Goal: Information Seeking & Learning: Check status

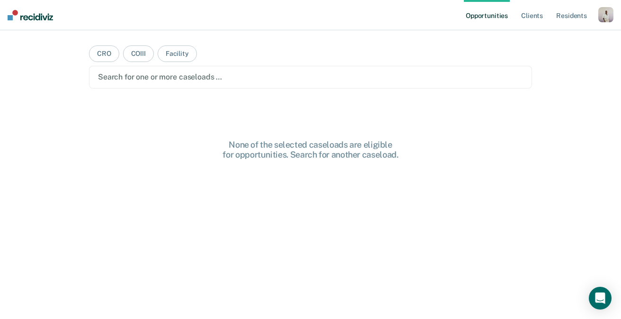
click at [601, 20] on div "button" at bounding box center [605, 14] width 15 height 15
click at [566, 36] on link "Profile" at bounding box center [568, 39] width 76 height 8
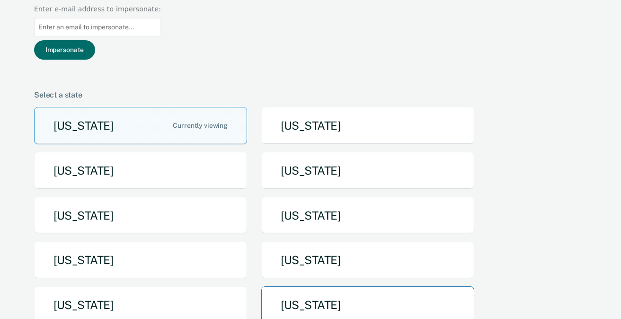
scroll to position [57, 0]
click at [319, 286] on button "Pennsylvania" at bounding box center [367, 304] width 213 height 37
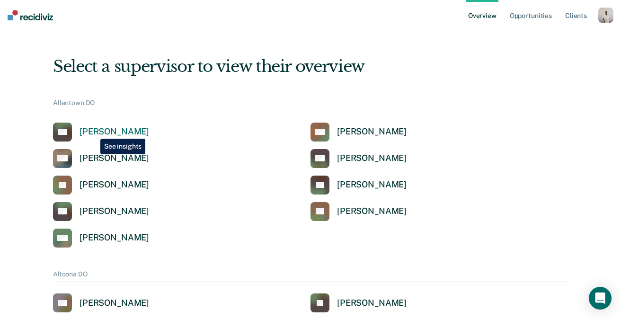
click at [93, 132] on div "Benjamin Groves" at bounding box center [115, 131] width 70 height 11
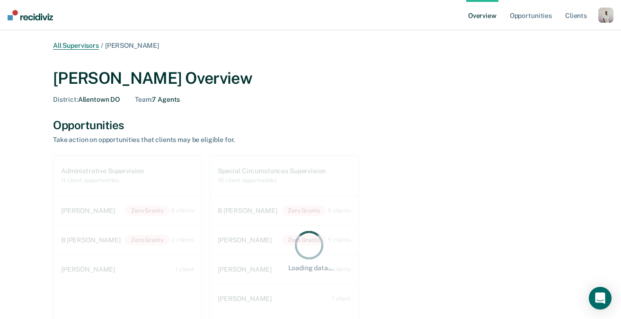
click at [83, 47] on link "All Supervisors" at bounding box center [76, 46] width 46 height 8
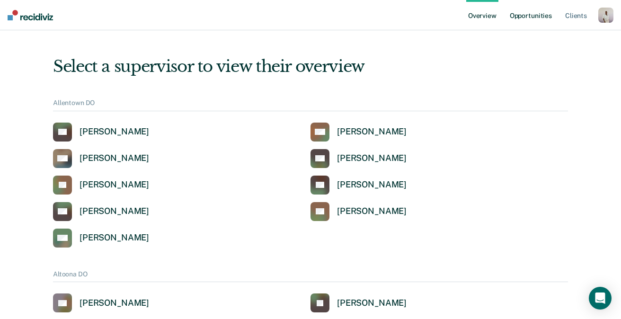
click at [518, 16] on link "Opportunities" at bounding box center [531, 15] width 46 height 30
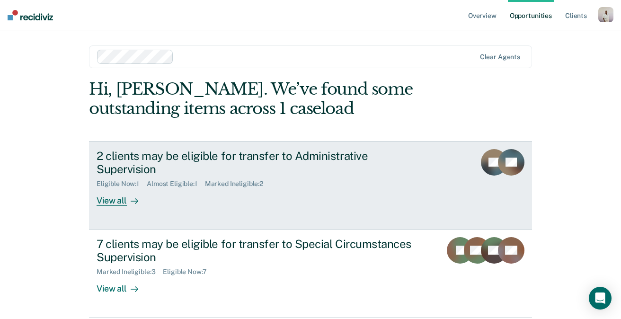
click at [177, 149] on div "2 clients may be eligible for transfer to Administrative Supervision" at bounding box center [263, 162] width 332 height 27
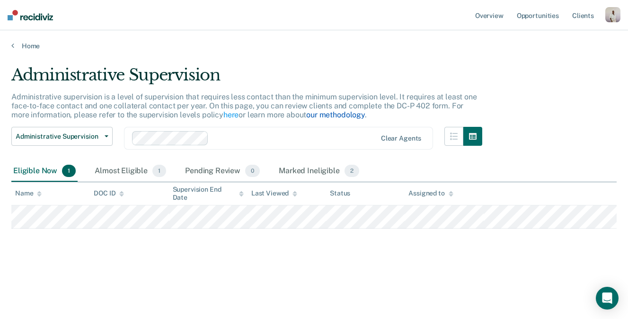
click at [340, 114] on link "our methodology" at bounding box center [335, 114] width 59 height 9
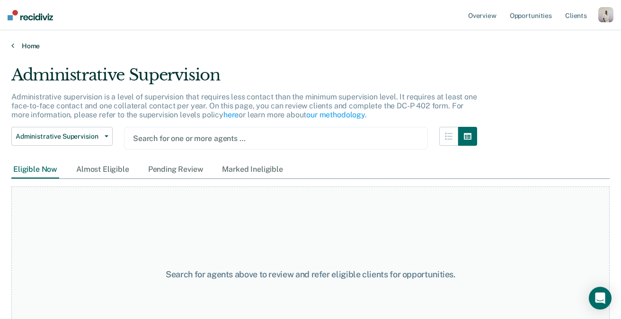
click at [24, 46] on link "Home" at bounding box center [310, 46] width 598 height 9
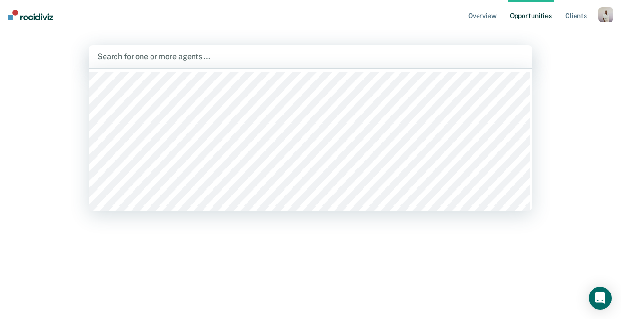
click at [193, 58] on div at bounding box center [311, 56] width 426 height 11
type input "morg"
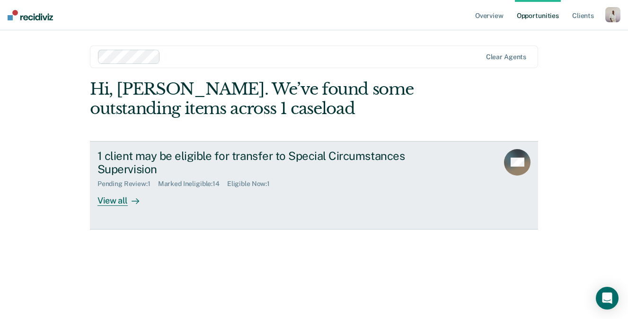
click at [193, 156] on div "1 client may be eligible for transfer to Special Circumstances Supervision" at bounding box center [264, 162] width 332 height 27
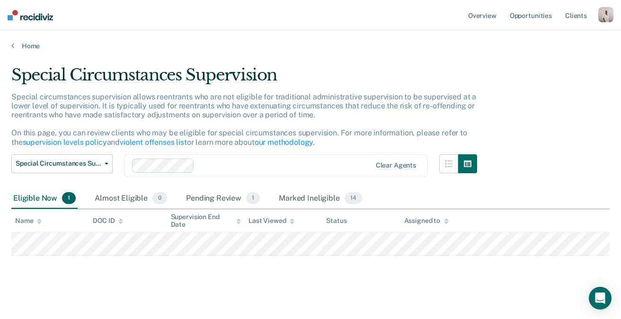
click at [269, 156] on div "Clear agents" at bounding box center [276, 165] width 304 height 23
click at [328, 122] on div "Special circumstances supervision allows reentrants who are not eligible for tr…" at bounding box center [244, 123] width 466 height 62
drag, startPoint x: 206, startPoint y: 194, endPoint x: 198, endPoint y: 197, distance: 8.3
click at [206, 194] on div "Pending Review 1" at bounding box center [223, 198] width 78 height 21
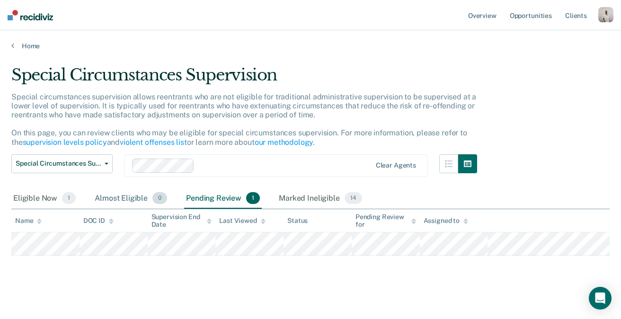
click at [127, 201] on div "Almost Eligible 0" at bounding box center [131, 198] width 76 height 21
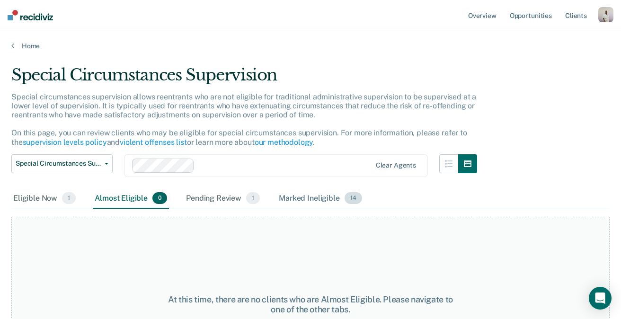
click at [285, 193] on div "Marked Ineligible 14" at bounding box center [320, 198] width 87 height 21
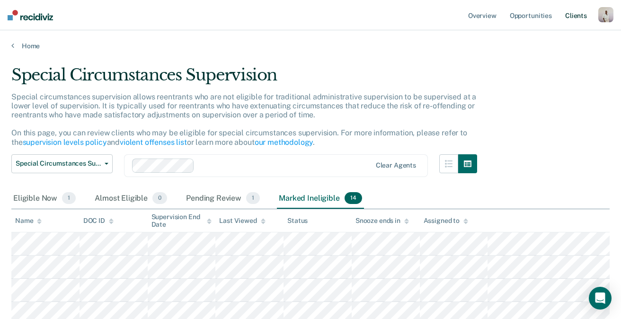
click at [572, 15] on link "Client s" at bounding box center [576, 15] width 26 height 30
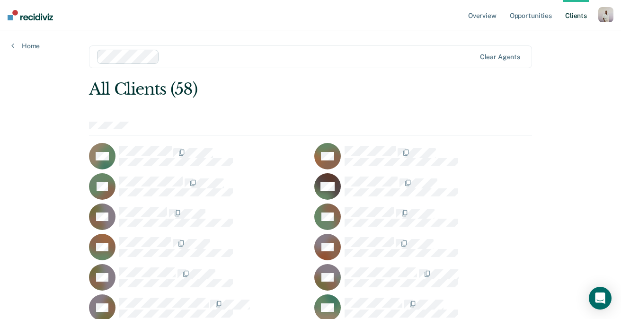
click at [174, 57] on div at bounding box center [319, 56] width 312 height 11
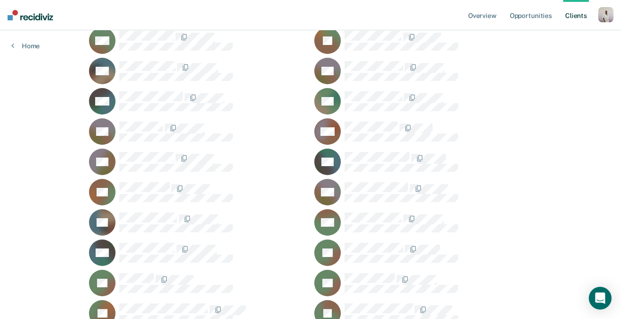
scroll to position [318, 0]
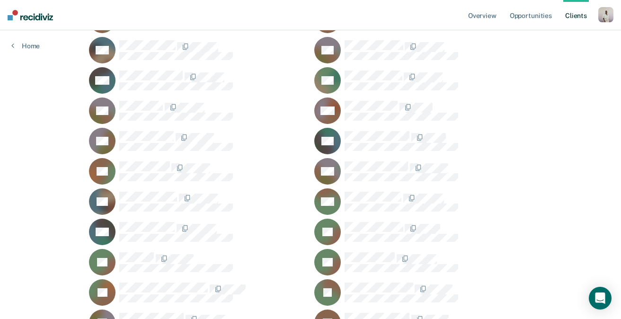
click at [515, 165] on div at bounding box center [438, 167] width 187 height 12
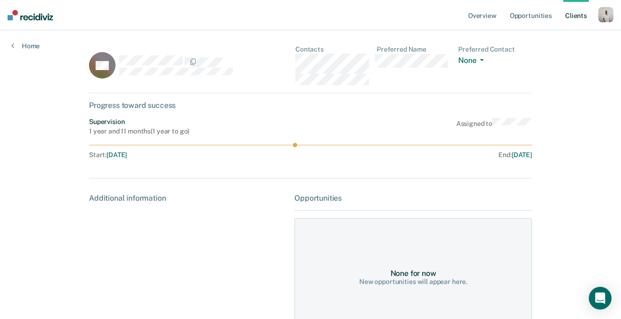
click at [575, 13] on link "Client s" at bounding box center [576, 15] width 26 height 30
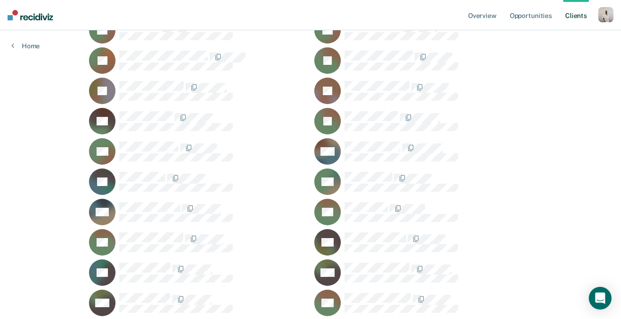
scroll to position [469, 0]
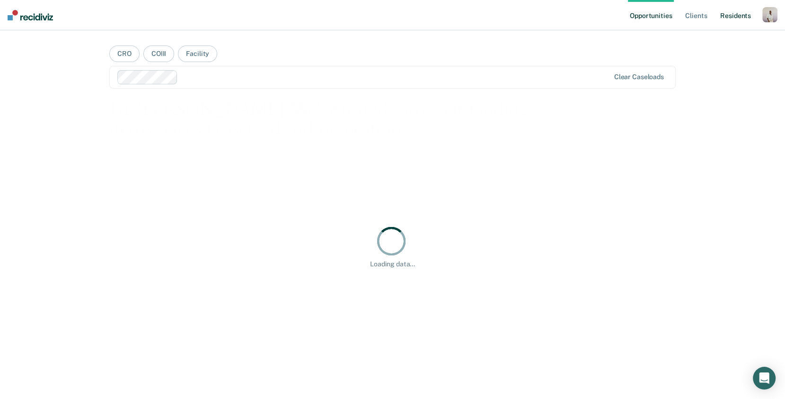
click at [738, 11] on link "Resident s" at bounding box center [736, 15] width 35 height 30
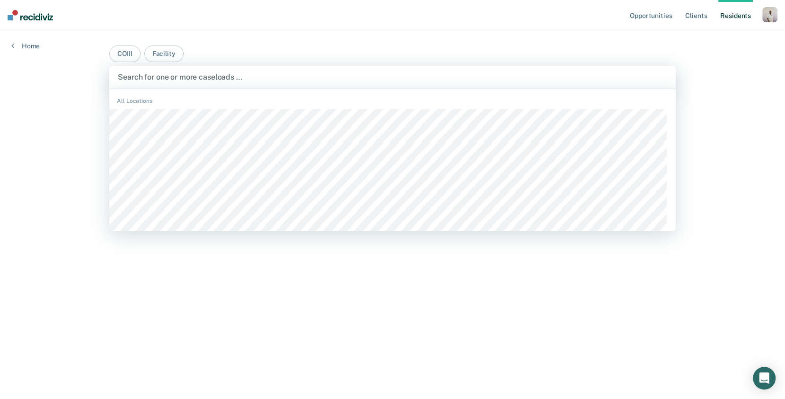
click at [371, 77] on div at bounding box center [392, 76] width 549 height 11
paste input "Christopher maisonet"
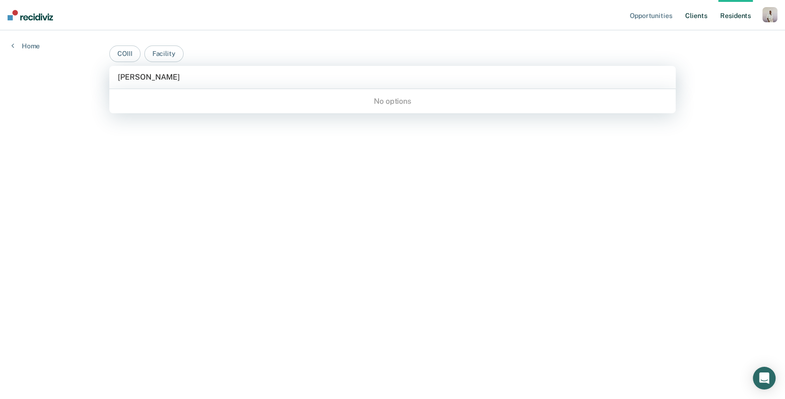
type input "Christopher maisonet"
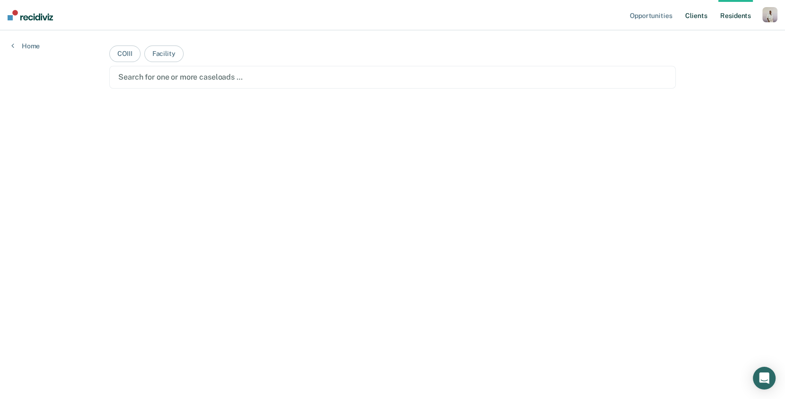
click at [702, 22] on link "Client s" at bounding box center [696, 15] width 26 height 30
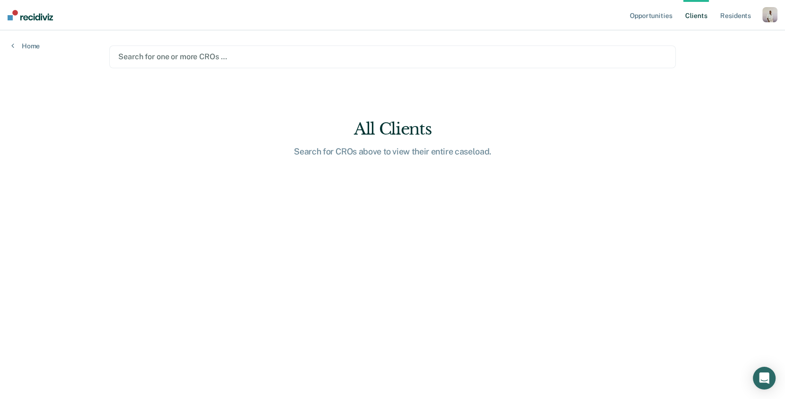
click at [200, 56] on div at bounding box center [392, 56] width 548 height 11
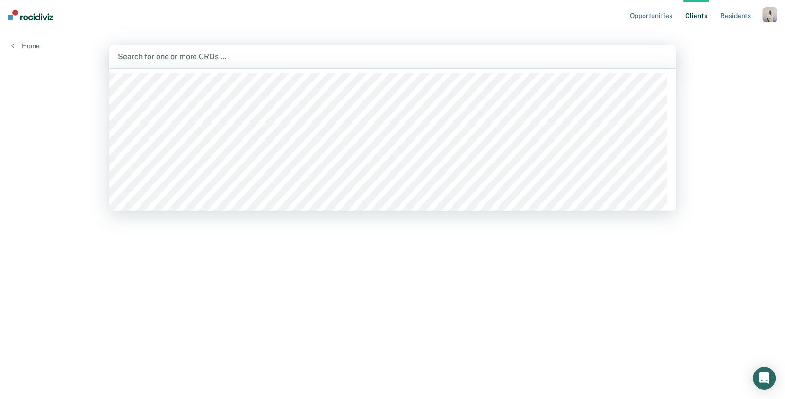
paste input "Christopher maisonet"
type input "Christopher maisonet"
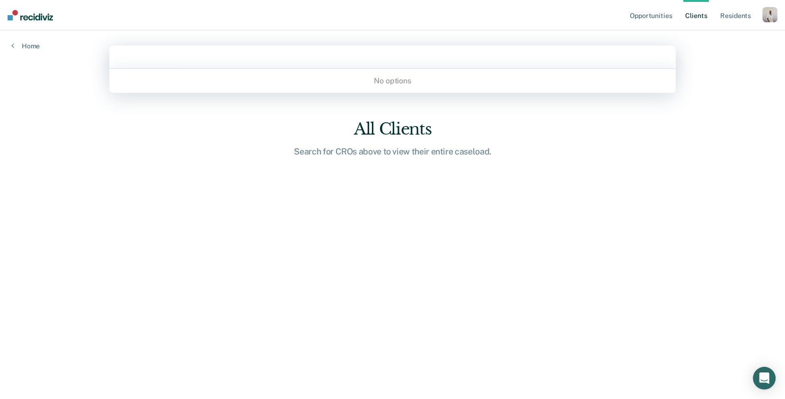
click at [225, 55] on div at bounding box center [392, 56] width 549 height 11
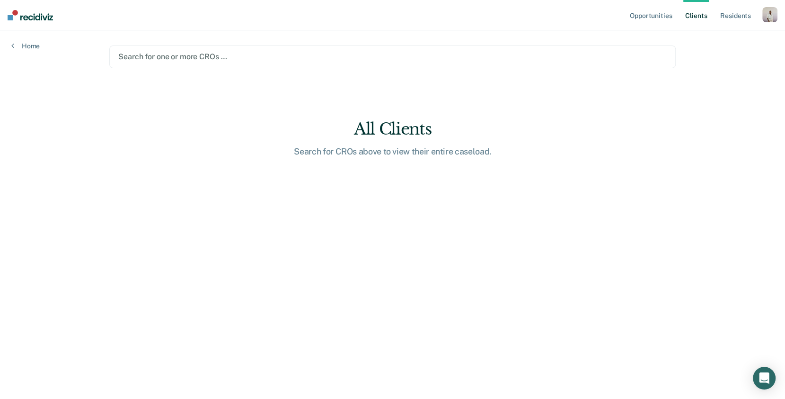
click at [226, 55] on div at bounding box center [392, 56] width 548 height 11
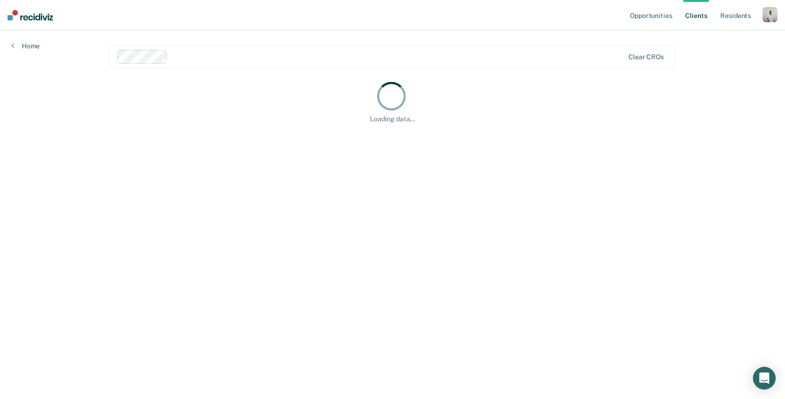
click at [210, 61] on div at bounding box center [397, 56] width 453 height 11
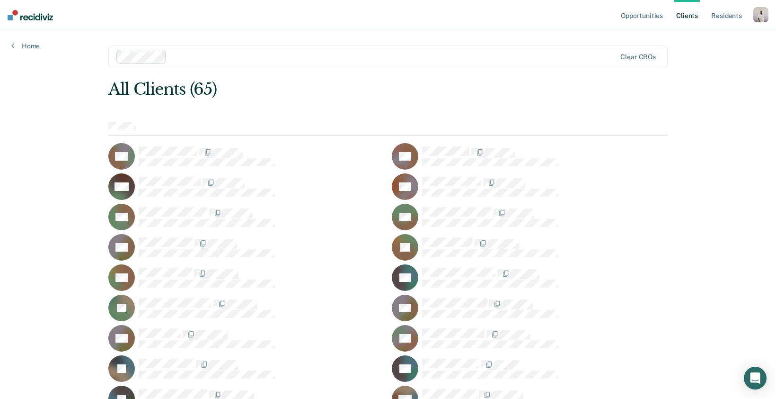
click at [212, 62] on div at bounding box center [393, 56] width 446 height 11
click at [280, 62] on div at bounding box center [366, 57] width 500 height 14
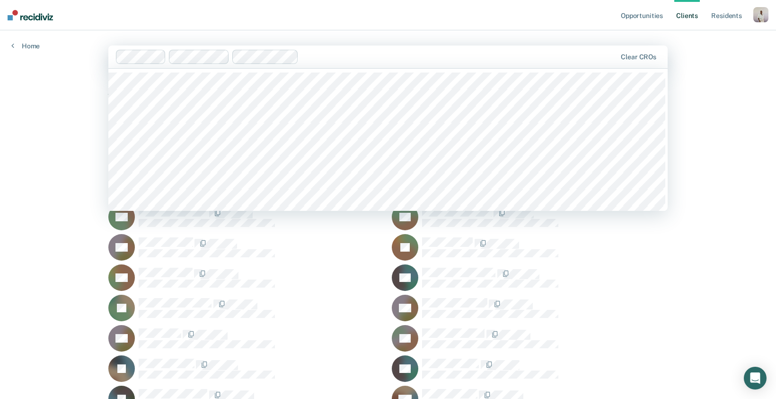
click at [334, 64] on div "Clear CROs" at bounding box center [387, 56] width 559 height 23
click at [403, 58] on div at bounding box center [498, 56] width 235 height 11
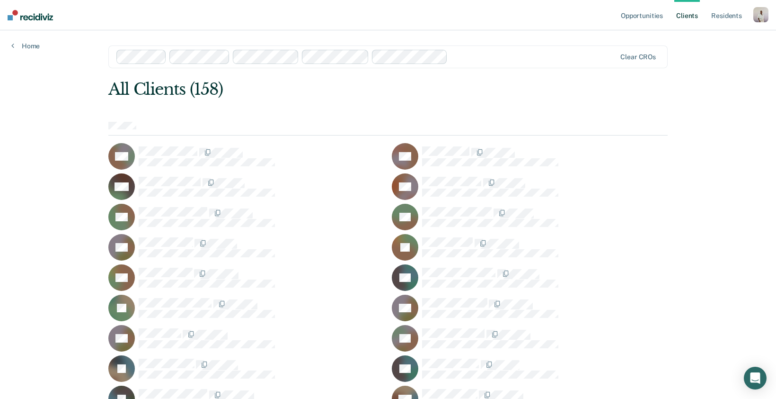
click at [452, 57] on input "text" at bounding box center [453, 56] width 2 height 9
click at [548, 61] on div at bounding box center [571, 56] width 90 height 11
click at [610, 61] on div at bounding box center [609, 56] width 16 height 11
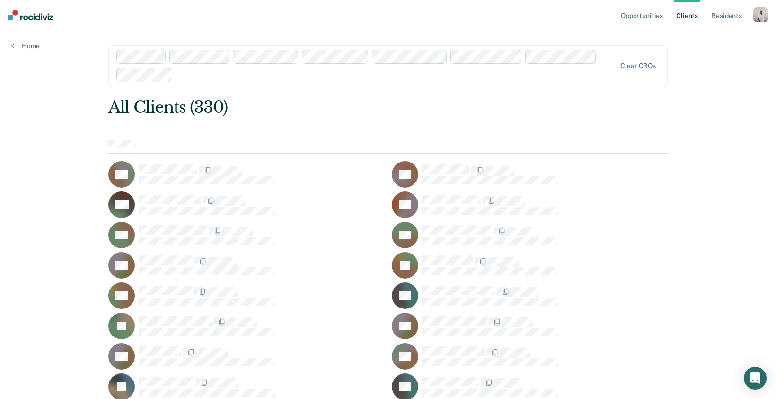
click at [197, 78] on div at bounding box center [396, 74] width 440 height 11
click at [273, 80] on div at bounding box center [366, 66] width 500 height 32
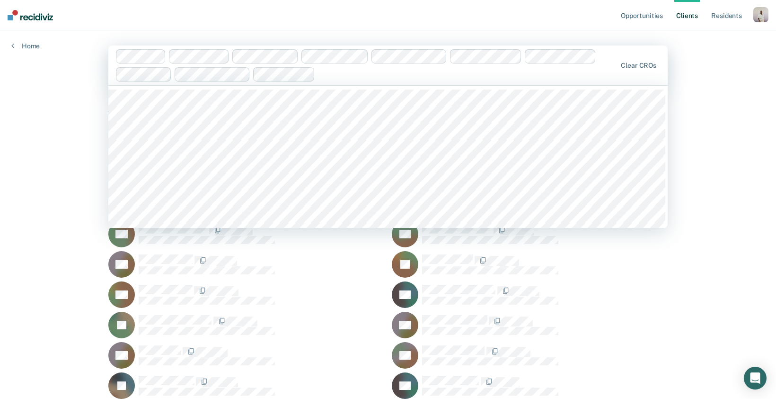
click at [290, 84] on div "Clear CROs" at bounding box center [387, 65] width 559 height 40
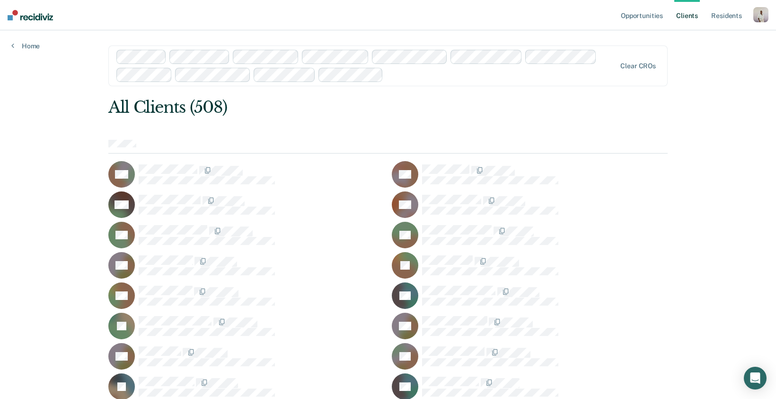
click at [411, 79] on div at bounding box center [501, 74] width 229 height 11
